Goal: Information Seeking & Learning: Learn about a topic

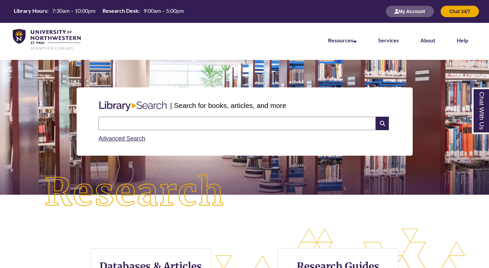
scroll to position [134, 0]
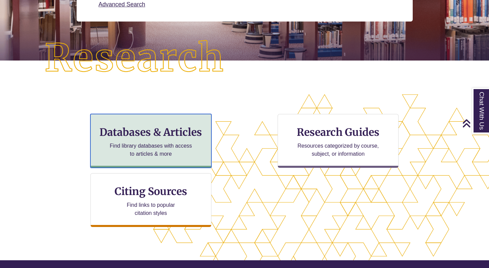
click at [157, 150] on p "Find library databases with access to articles & more" at bounding box center [151, 150] width 88 height 16
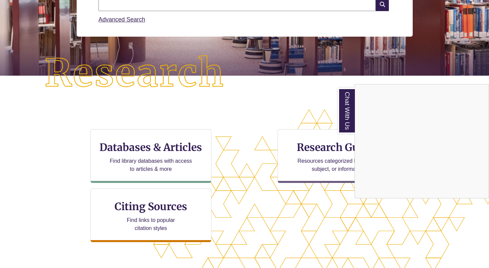
scroll to position [83, 0]
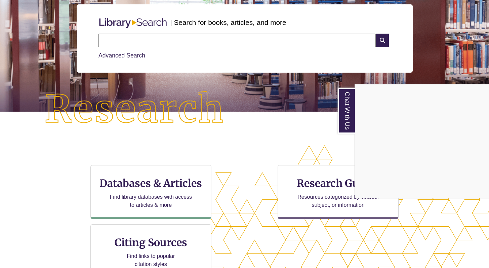
click at [225, 41] on div "Chat With Us" at bounding box center [244, 134] width 489 height 268
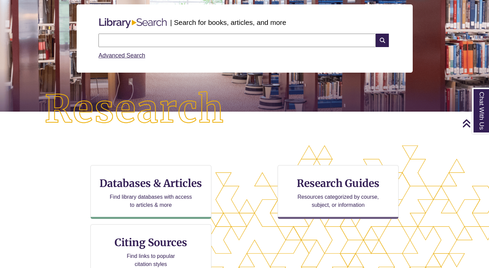
click at [226, 41] on input "text" at bounding box center [236, 40] width 277 height 13
type input "**********"
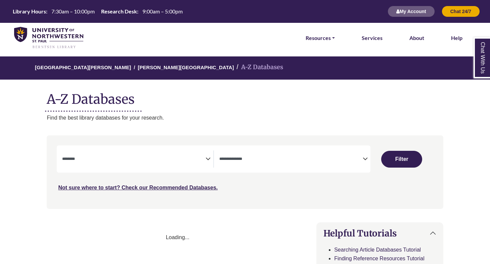
select select "Database Subject Filter"
select select "Database Types Filter"
select select "Database Subject Filter"
select select "Database Types Filter"
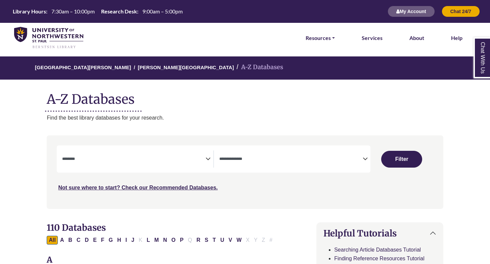
click at [125, 171] on div "**********" at bounding box center [214, 159] width 314 height 27
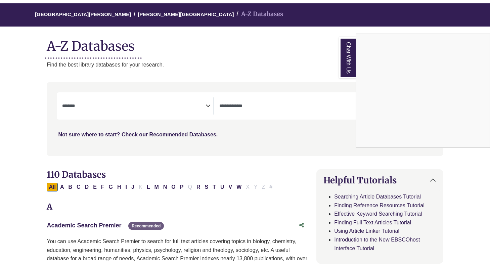
scroll to position [53, 0]
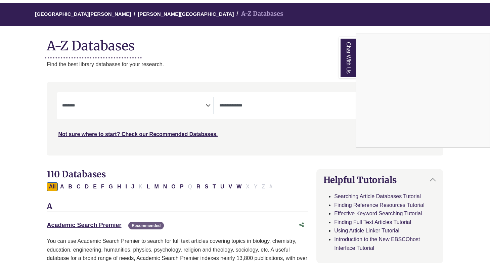
click at [99, 225] on div "Chat With Us" at bounding box center [245, 132] width 490 height 264
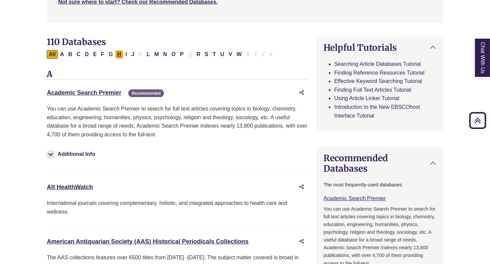
scroll to position [164, 0]
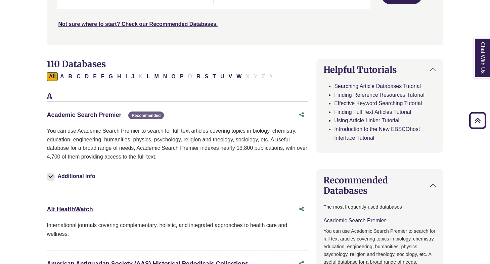
click at [104, 114] on link "Academic Search Premier This link opens in a new window" at bounding box center [84, 115] width 75 height 7
